Goal: Task Accomplishment & Management: Use online tool/utility

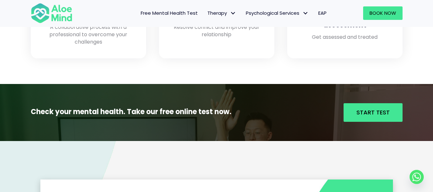
scroll to position [636, 0]
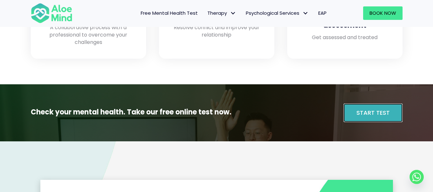
click at [357, 110] on link "Start Test" at bounding box center [373, 113] width 59 height 19
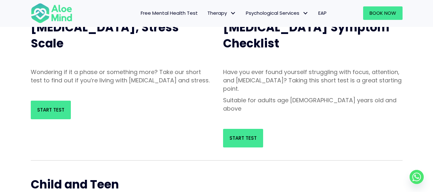
scroll to position [85, 0]
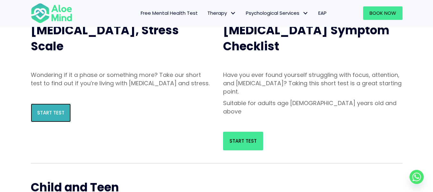
click at [56, 116] on span "Start Test" at bounding box center [50, 112] width 27 height 7
